Goal: Task Accomplishment & Management: Complete application form

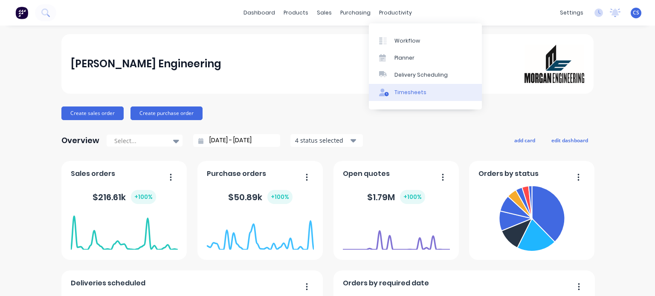
click at [398, 94] on div "Timesheets" at bounding box center [411, 93] width 32 height 8
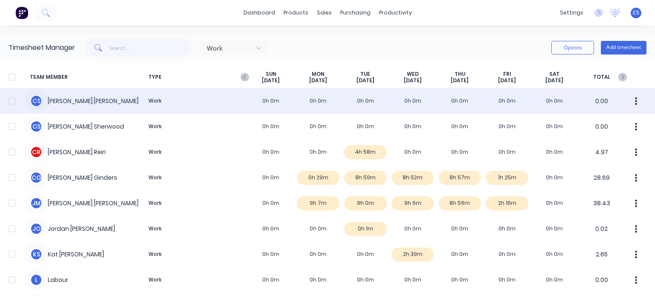
click at [500, 104] on div "C S [PERSON_NAME] Work 0h 0m 0h 0m 0h 0m 0h 0m 0h 0m 0h 0m 0h 0m 0.00" at bounding box center [327, 101] width 655 height 26
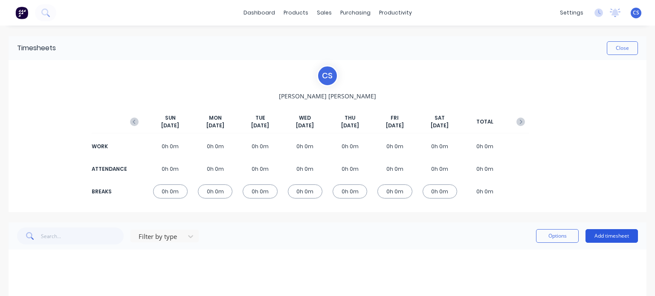
click at [602, 233] on button "Add timesheet" at bounding box center [612, 236] width 52 height 14
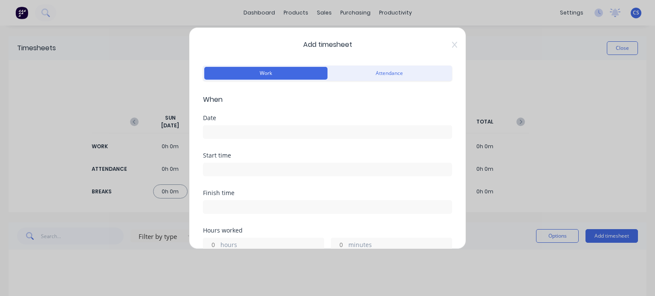
click at [211, 131] on input at bounding box center [327, 132] width 248 height 13
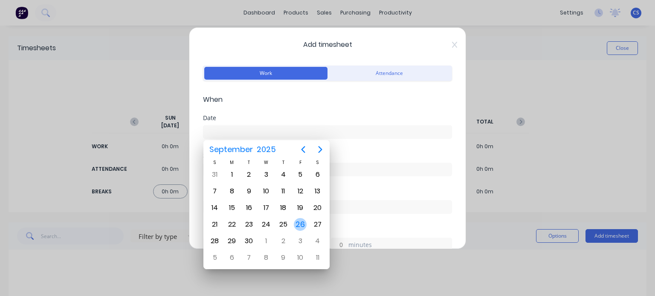
click at [302, 224] on div "26" at bounding box center [300, 224] width 13 height 13
type input "[DATE]"
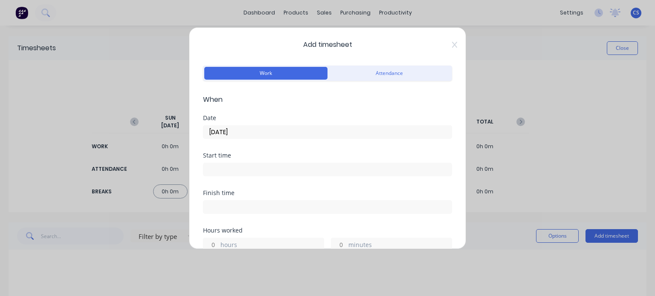
click at [212, 170] on input at bounding box center [327, 169] width 248 height 13
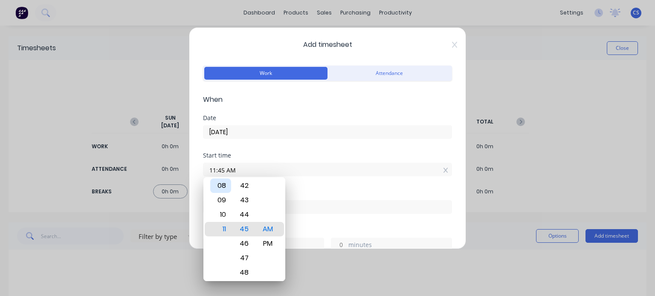
click at [224, 185] on div "08" at bounding box center [220, 186] width 21 height 15
click at [243, 200] on div "30" at bounding box center [244, 200] width 21 height 15
type input "08:30 AM"
click at [287, 168] on input "08:30 AM" at bounding box center [327, 169] width 248 height 13
click at [340, 209] on input at bounding box center [327, 207] width 248 height 13
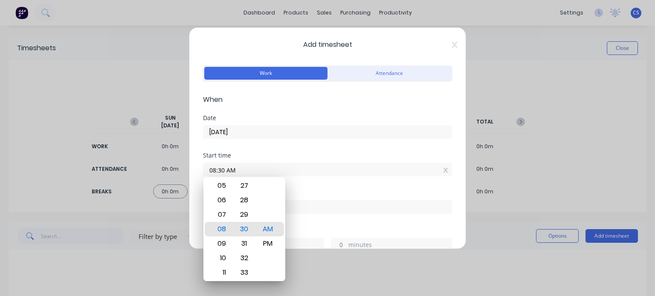
type input "11:45 AM"
type input "3"
type input "15"
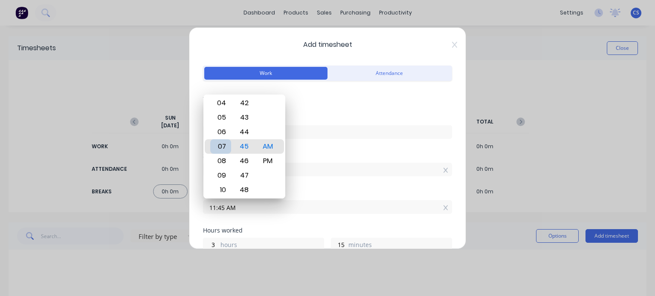
type input "07:45 AM"
type input "23"
type input "02:45 AM"
type input "18"
click at [226, 114] on div "12" at bounding box center [220, 117] width 21 height 15
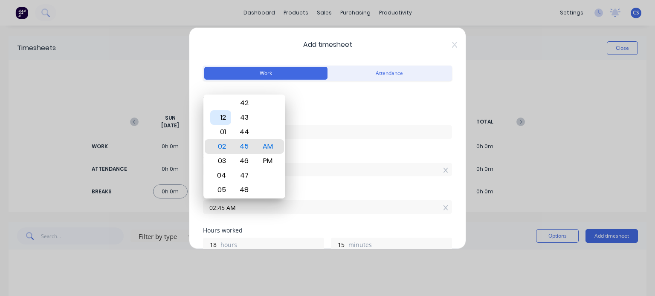
type input "12:45 AM"
type input "16"
type input "12:41 AM"
type input "11"
type input "12:37 AM"
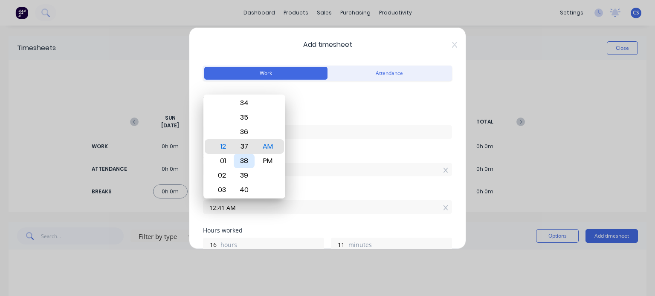
type input "7"
type input "12:33 AM"
type input "3"
click at [247, 104] on div "30" at bounding box center [244, 103] width 21 height 15
type input "12:30 AM"
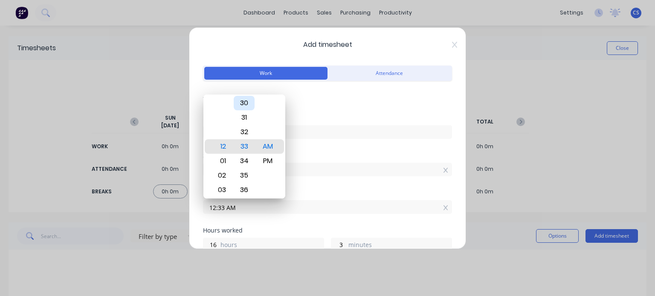
type input "0"
click at [269, 163] on div "PM" at bounding box center [267, 161] width 21 height 15
type input "12:30 PM"
type input "4"
click at [300, 202] on input "12:30 PM" at bounding box center [327, 207] width 248 height 13
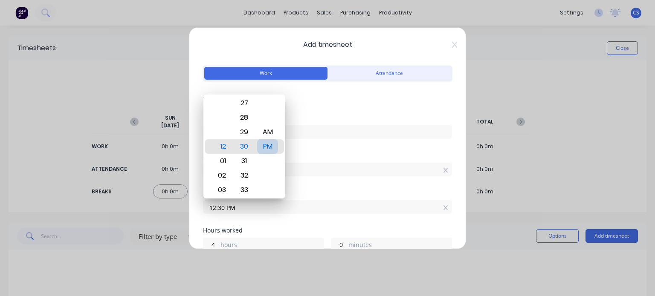
click at [259, 145] on div "PM" at bounding box center [267, 146] width 21 height 15
click at [328, 209] on input "12:30 PM" at bounding box center [327, 207] width 248 height 13
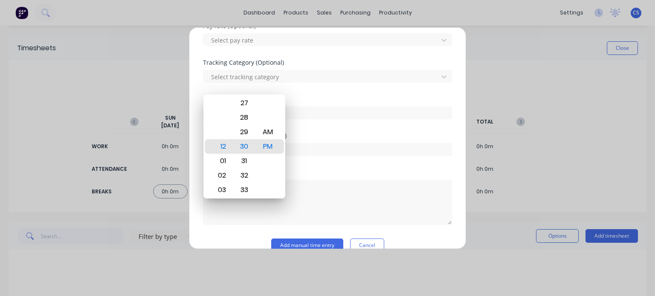
scroll to position [312, 0]
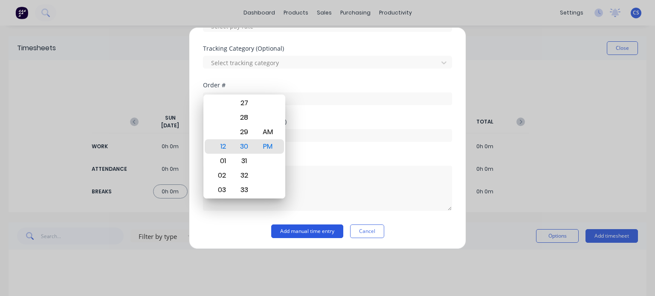
click at [313, 228] on button "Add manual time entry" at bounding box center [307, 232] width 72 height 14
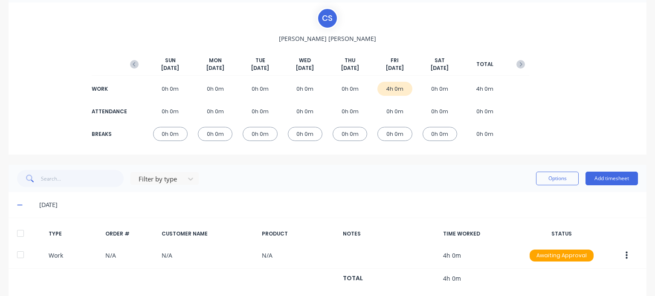
scroll to position [73, 0]
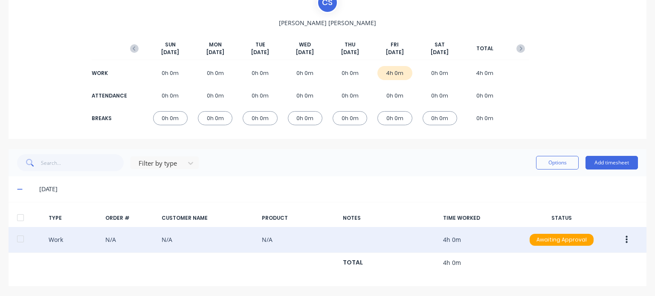
click at [619, 241] on button "button" at bounding box center [627, 239] width 20 height 15
click at [584, 240] on div "Approve" at bounding box center [596, 242] width 66 height 12
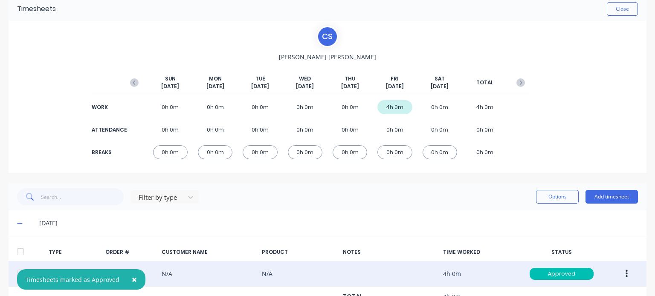
scroll to position [0, 0]
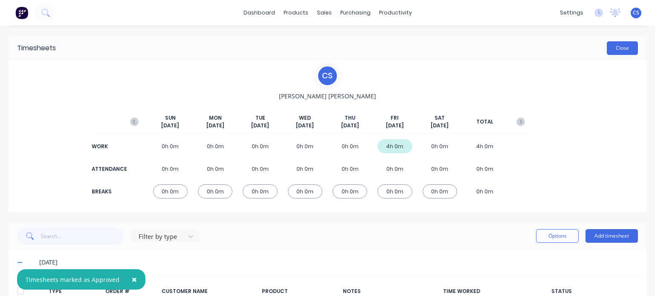
click at [614, 50] on button "Close" at bounding box center [622, 48] width 31 height 14
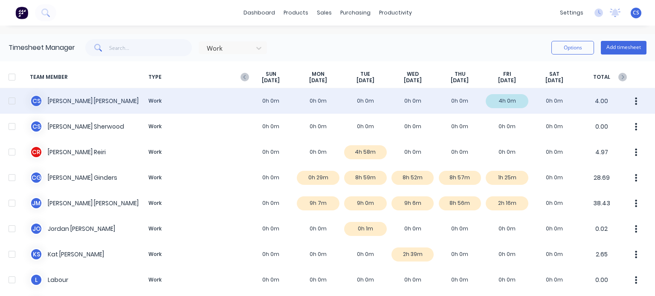
click at [358, 104] on div "C S [PERSON_NAME] Work 0h 0m 0h 0m 0h 0m 0h 0m 0h 0m 4h 0m 0h 0m 4.00" at bounding box center [327, 101] width 655 height 26
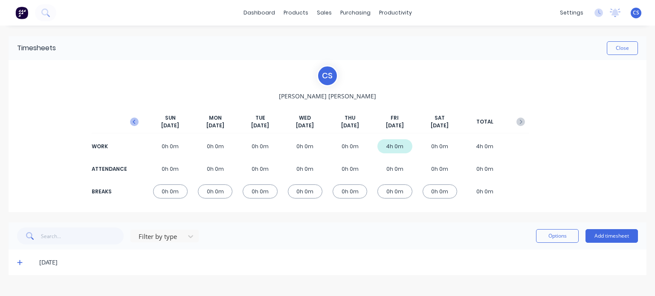
click at [135, 120] on icon "button" at bounding box center [134, 122] width 9 height 9
click at [517, 121] on icon "button" at bounding box center [521, 122] width 9 height 9
click at [616, 234] on button "Add timesheet" at bounding box center [612, 236] width 52 height 14
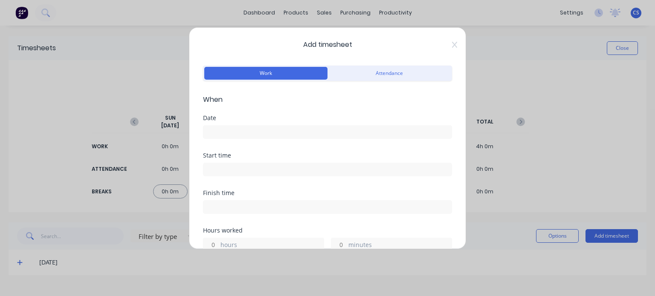
click at [214, 126] on label at bounding box center [327, 132] width 249 height 14
click at [214, 126] on input at bounding box center [327, 132] width 248 height 13
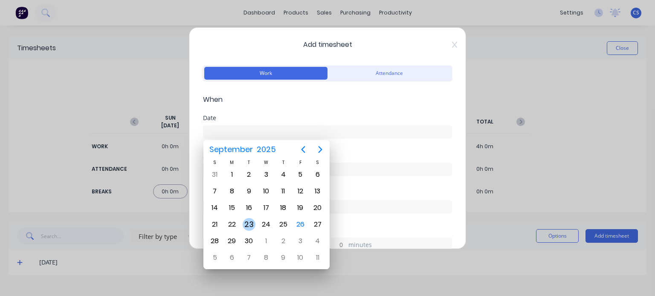
click at [250, 221] on div "23" at bounding box center [249, 224] width 13 height 13
type input "[DATE]"
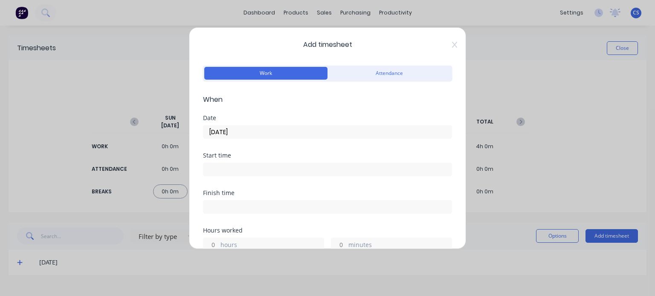
click at [216, 168] on input at bounding box center [327, 169] width 248 height 13
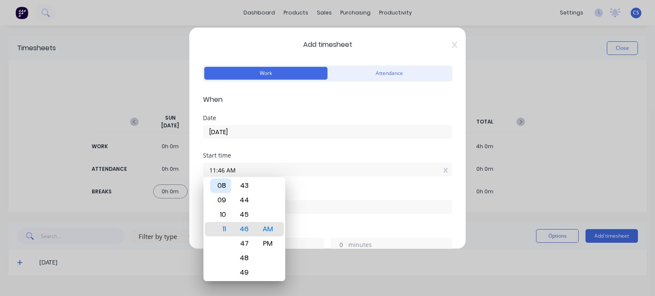
click at [225, 188] on div "08" at bounding box center [220, 186] width 21 height 15
click at [244, 189] on div "30" at bounding box center [244, 186] width 21 height 15
type input "08:30 AM"
click at [269, 228] on div "AM" at bounding box center [267, 229] width 21 height 15
click at [309, 205] on input at bounding box center [327, 207] width 248 height 13
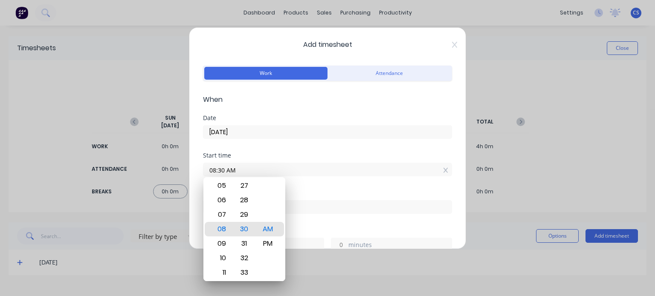
type input "11:47 AM"
type input "3"
type input "17"
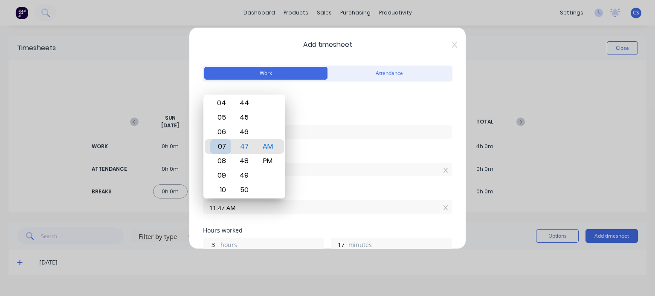
type input "07:47 AM"
type input "23"
type input "03:47 AM"
type input "19"
type input "12:47 AM"
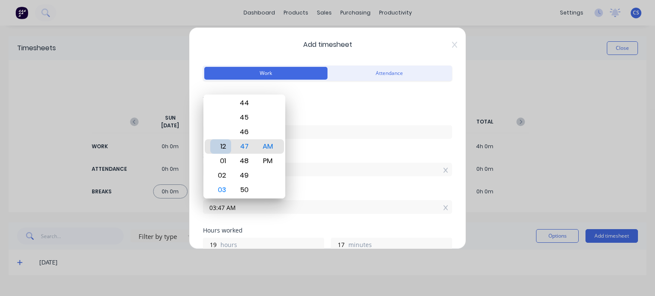
type input "16"
click at [218, 146] on div "12" at bounding box center [220, 146] width 21 height 15
type input "12:44 AM"
type input "14"
type input "12:40 AM"
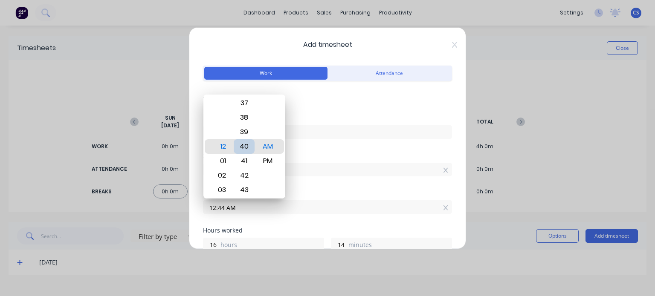
type input "10"
type input "12:36 AM"
type input "6"
type input "12:33 AM"
type input "3"
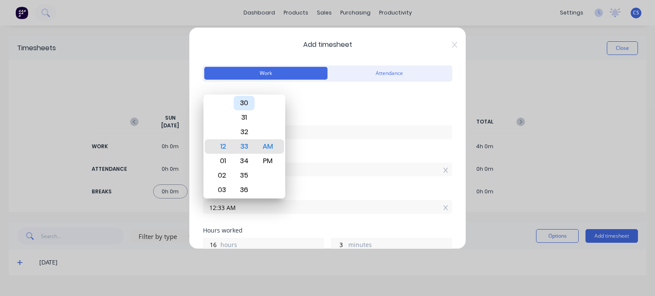
click at [242, 99] on div "30" at bounding box center [244, 103] width 21 height 15
type input "12:30 AM"
type input "0"
click at [270, 165] on div "PM" at bounding box center [267, 161] width 21 height 15
type input "12:30 PM"
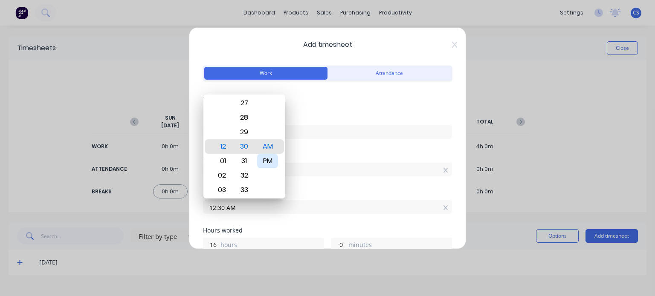
type input "4"
click at [316, 206] on input "12:30 PM" at bounding box center [327, 207] width 248 height 13
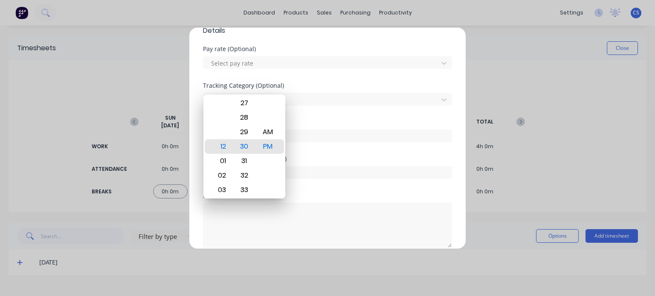
scroll to position [312, 0]
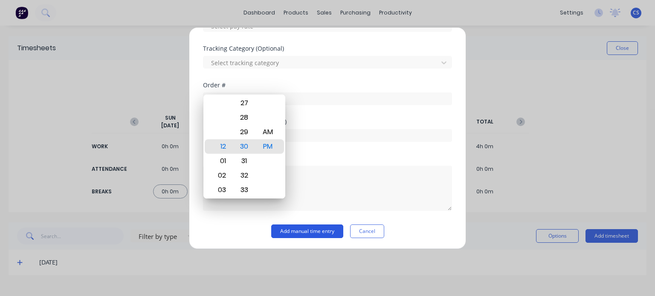
click at [314, 231] on button "Add manual time entry" at bounding box center [307, 232] width 72 height 14
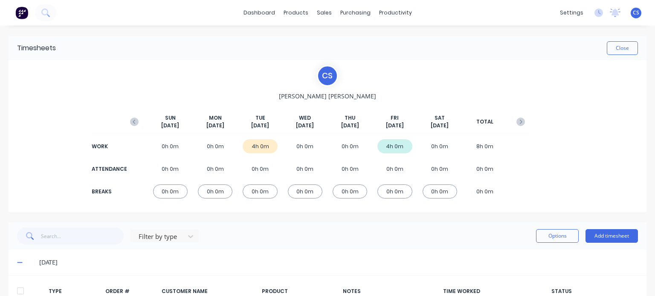
scroll to position [99, 0]
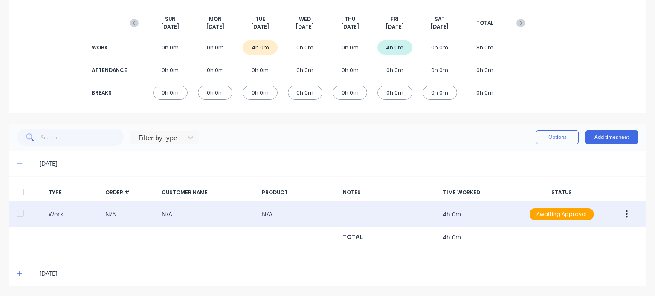
click at [626, 215] on icon "button" at bounding box center [627, 215] width 2 height 8
click at [570, 215] on div "Approve" at bounding box center [596, 216] width 66 height 12
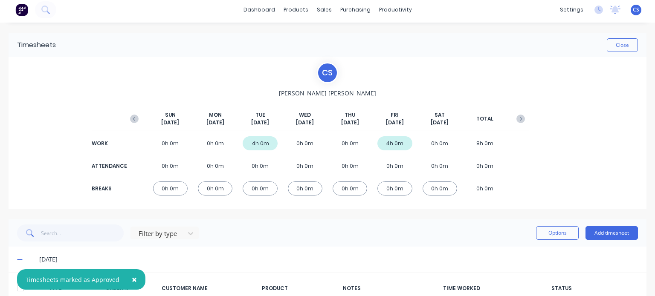
scroll to position [0, 0]
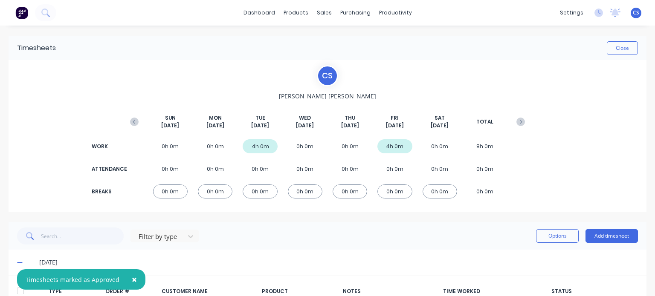
click at [301, 146] on div "0h 0m" at bounding box center [305, 146] width 35 height 14
click at [607, 238] on button "Add timesheet" at bounding box center [612, 236] width 52 height 14
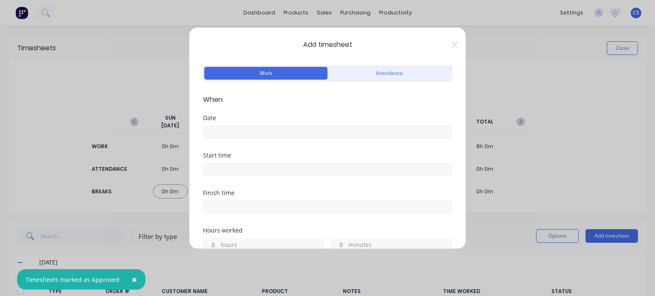
click at [217, 131] on input at bounding box center [327, 132] width 248 height 13
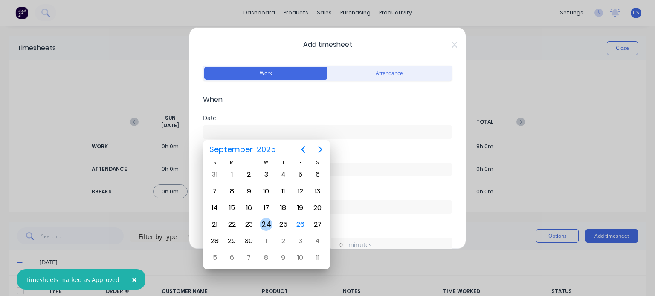
drag, startPoint x: 264, startPoint y: 222, endPoint x: 261, endPoint y: 216, distance: 6.7
click at [264, 222] on div "24" at bounding box center [266, 224] width 13 height 13
type input "[DATE]"
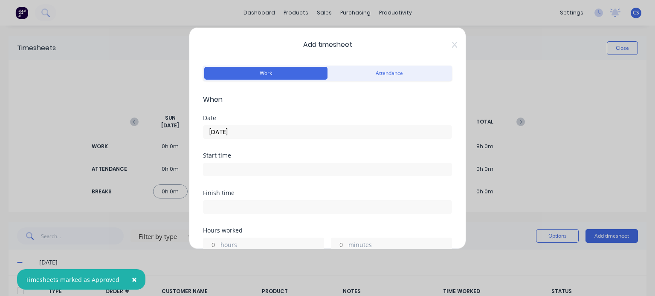
click at [214, 170] on input at bounding box center [327, 169] width 248 height 13
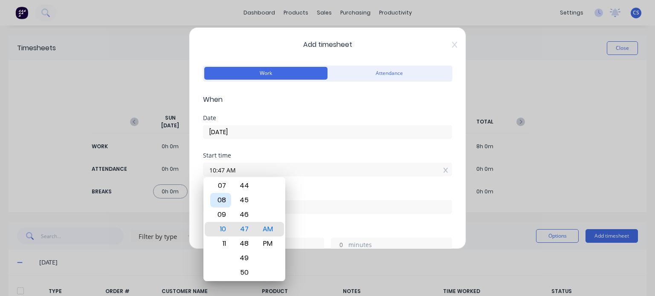
click at [222, 201] on div "08" at bounding box center [220, 200] width 21 height 15
type input "08:00 AM"
click at [240, 228] on div "00" at bounding box center [244, 229] width 21 height 15
click at [334, 208] on input at bounding box center [327, 207] width 248 height 13
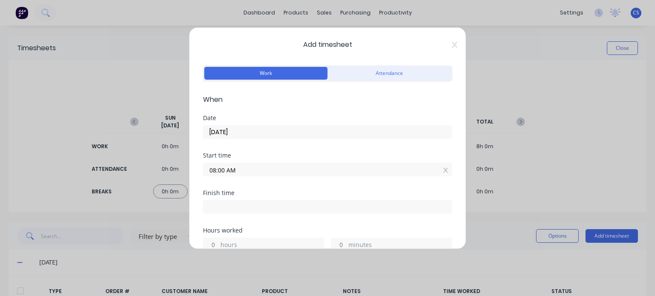
type input "11:47 AM"
type input "3"
type input "47"
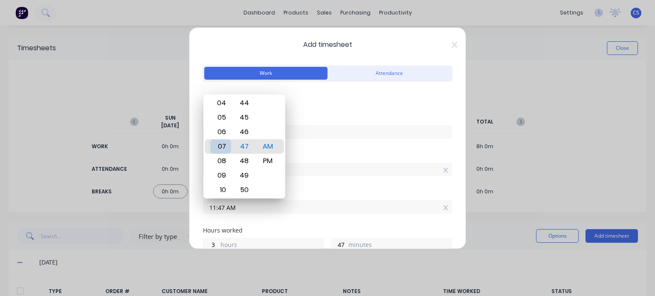
type input "07:47 AM"
type input "23"
type input "10:47 AM"
type input "2"
click at [218, 162] on div "11" at bounding box center [220, 161] width 21 height 15
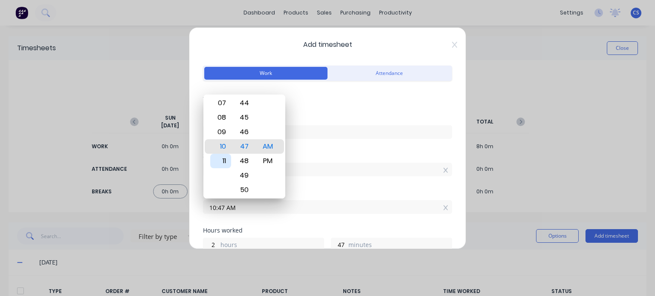
type input "11:47 AM"
type input "3"
type input "11:44 AM"
type input "44"
type input "11:39 AM"
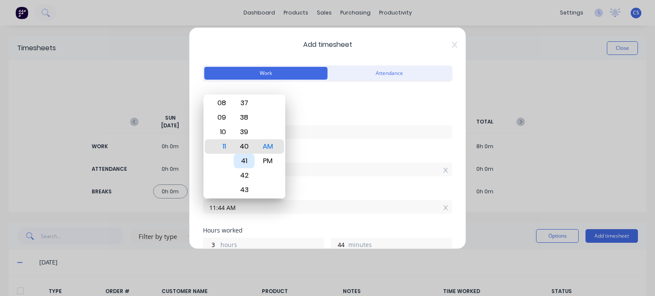
type input "39"
type input "11:35 AM"
type input "35"
type input "11:30 AM"
type input "30"
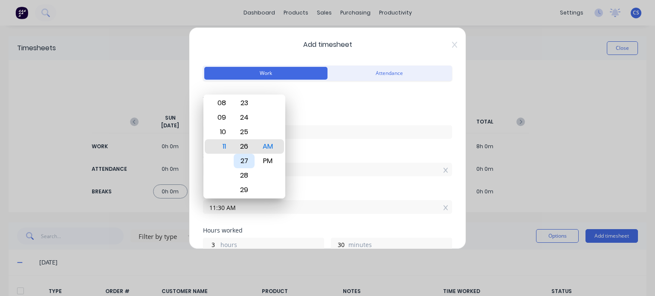
type input "11:26 AM"
type input "26"
type input "11:21 AM"
type input "21"
type input "11:18 AM"
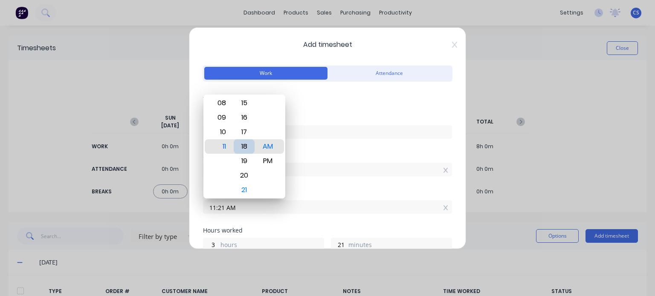
type input "18"
type input "11:14 AM"
type input "14"
type input "11:10 AM"
type input "10"
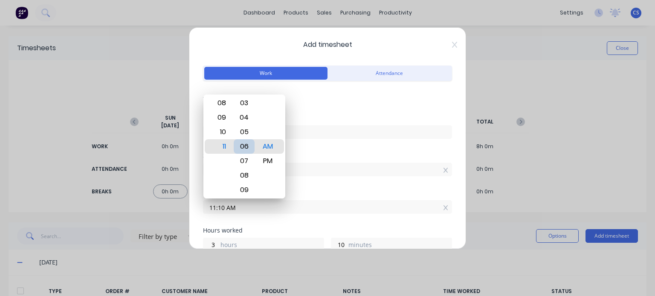
type input "11:06 AM"
type input "6"
type input "11:01 AM"
type input "1"
type input "11:06 AM"
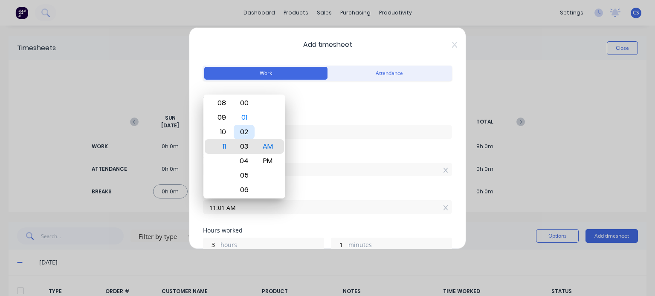
type input "6"
type input "11:10 AM"
type input "10"
type input "11:15 AM"
type input "15"
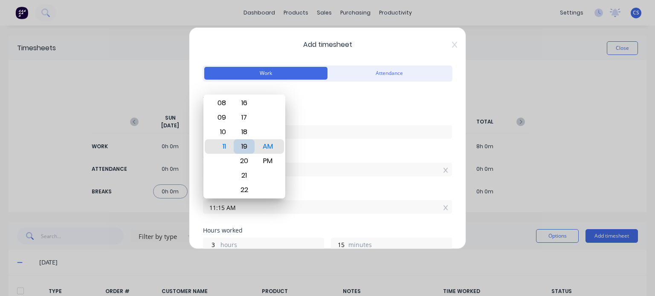
type input "11:19 AM"
type input "19"
type input "11:24 AM"
type input "24"
type input "11:28 AM"
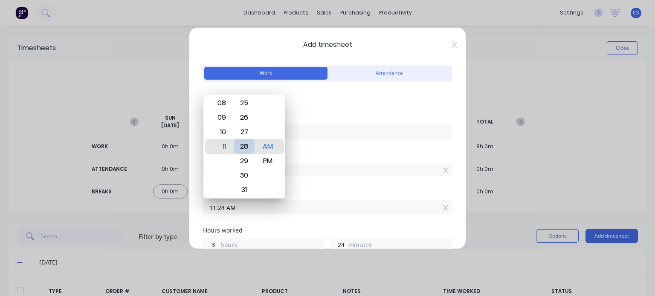
type input "28"
click at [245, 175] on div "30" at bounding box center [244, 175] width 21 height 15
type input "11:30 AM"
type input "30"
click at [271, 148] on div "AM" at bounding box center [267, 146] width 21 height 15
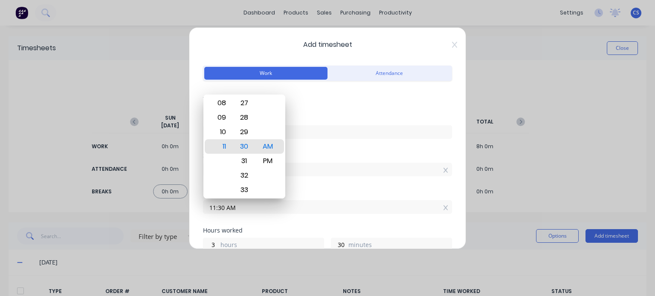
click at [351, 183] on div "Start time 08:00 AM" at bounding box center [327, 172] width 249 height 38
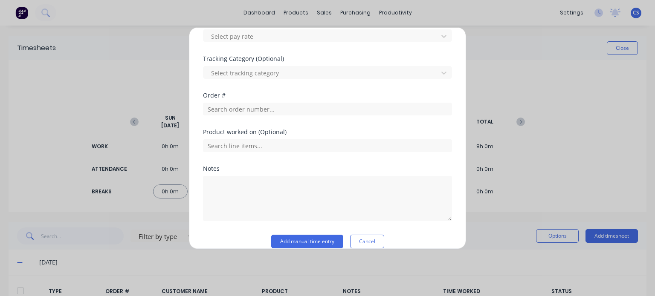
scroll to position [312, 0]
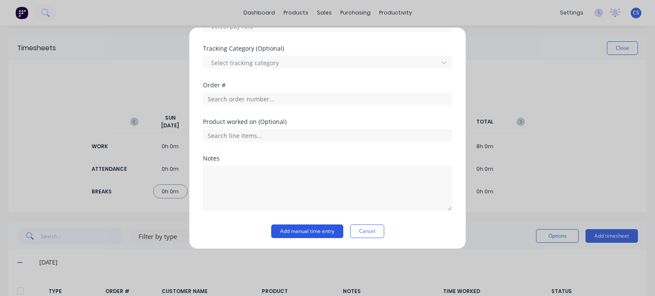
click at [317, 230] on button "Add manual time entry" at bounding box center [307, 232] width 72 height 14
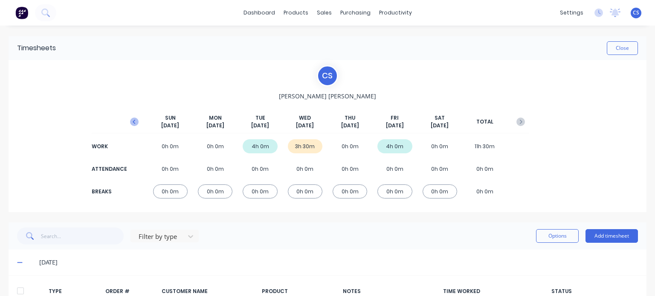
click at [134, 121] on icon "button" at bounding box center [134, 122] width 9 height 9
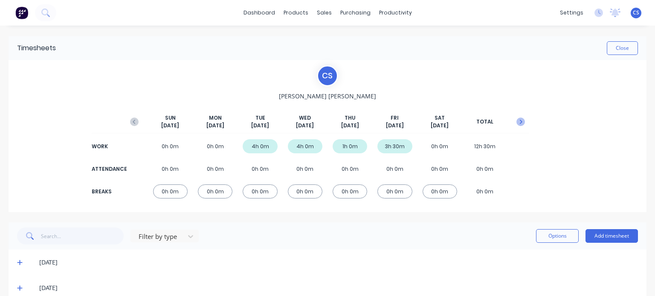
click at [517, 122] on icon "button" at bounding box center [521, 122] width 9 height 9
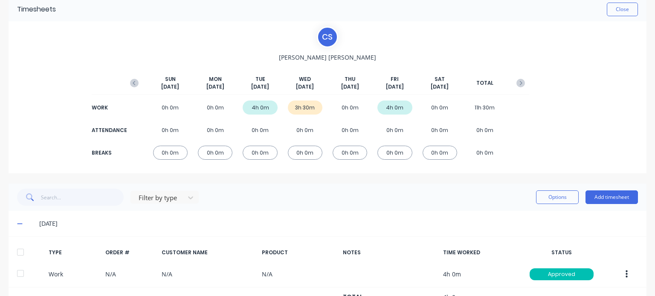
scroll to position [171, 0]
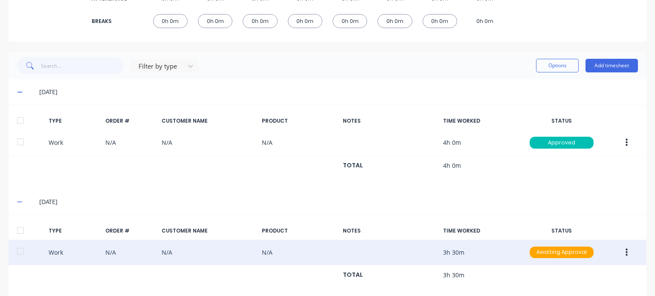
click at [617, 252] on button "button" at bounding box center [627, 252] width 20 height 15
click at [573, 253] on div "Approve" at bounding box center [596, 255] width 66 height 12
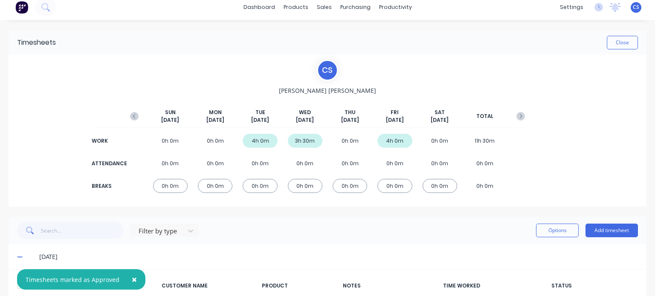
scroll to position [0, 0]
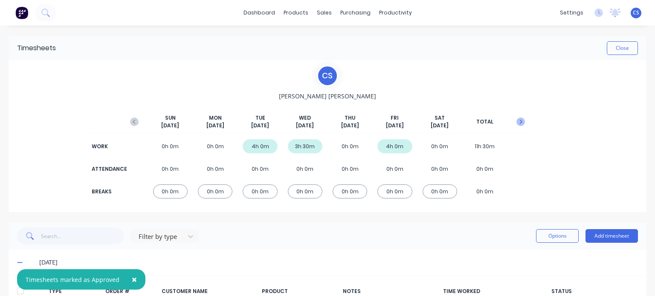
click at [520, 122] on icon "button" at bounding box center [521, 122] width 3 height 4
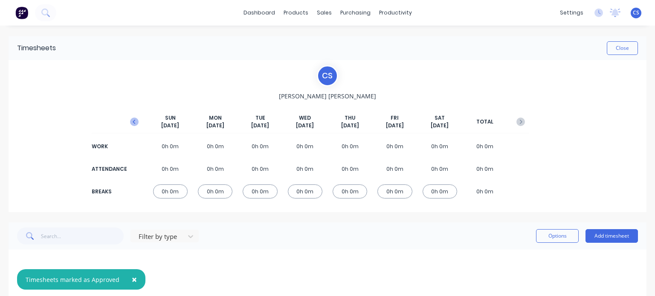
click at [135, 120] on icon "button" at bounding box center [134, 122] width 9 height 9
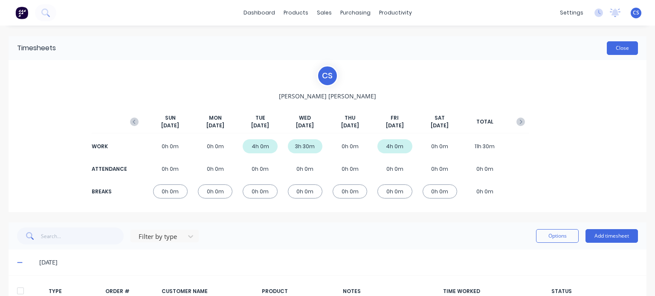
click at [614, 48] on button "Close" at bounding box center [622, 48] width 31 height 14
